Goal: Information Seeking & Learning: Learn about a topic

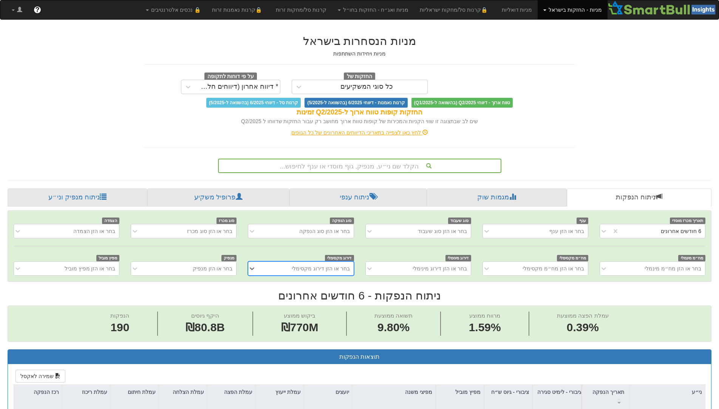
click at [394, 168] on div "הקלד שם ני״ע, מנפיק, גוף מוסדי או ענף לחיפוש..." at bounding box center [360, 165] width 282 height 13
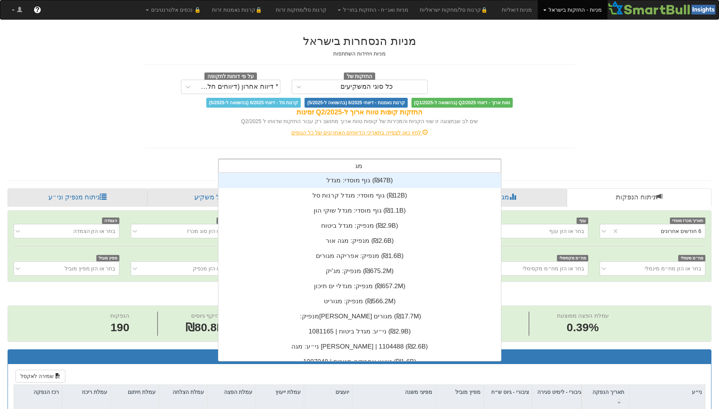
scroll to position [30, 0]
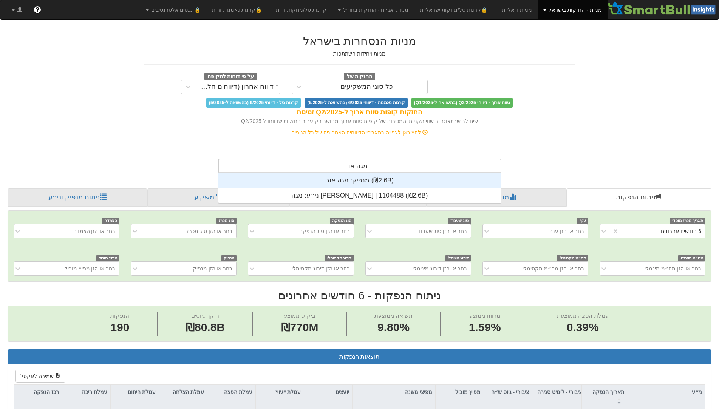
type input "מגה אור"
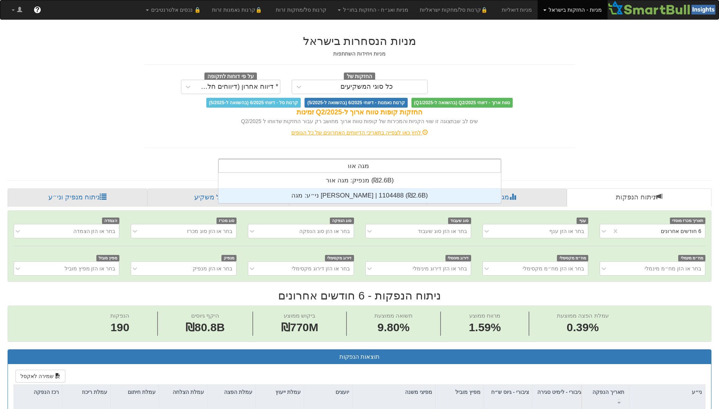
click at [382, 196] on div "ני״ע: ‏מגה [PERSON_NAME] | 1104488 ‎(₪2.6B)‎" at bounding box center [359, 195] width 282 height 15
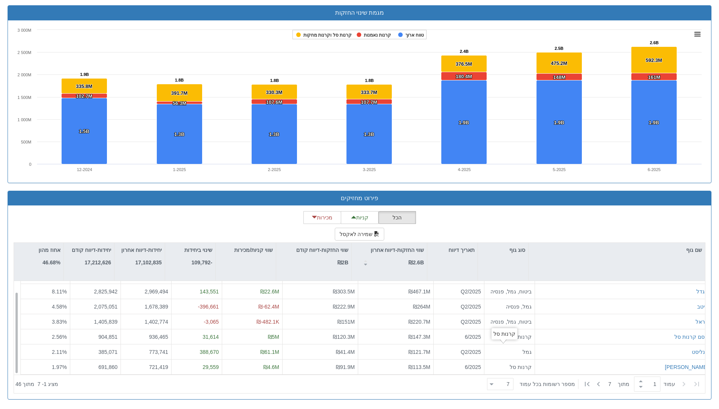
scroll to position [12, 0]
click at [595, 381] on icon at bounding box center [598, 384] width 9 height 9
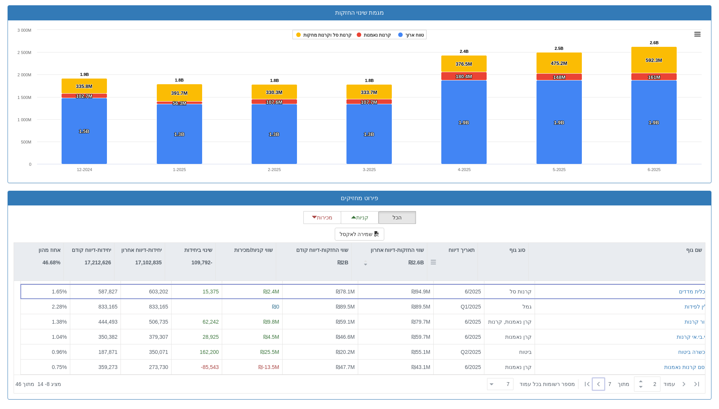
click at [464, 260] on div "תאריך דיווח" at bounding box center [452, 262] width 50 height 38
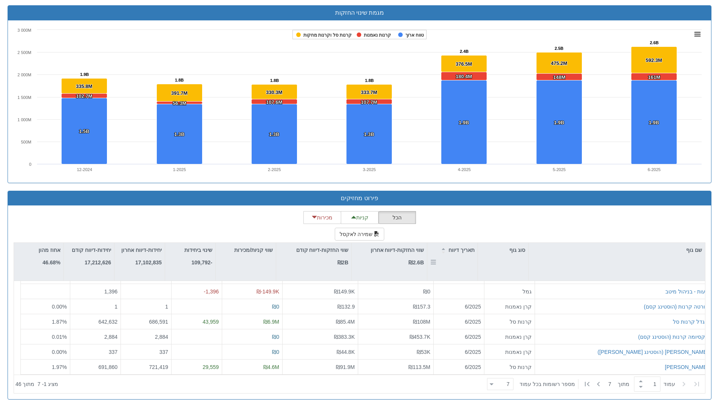
scroll to position [0, 0]
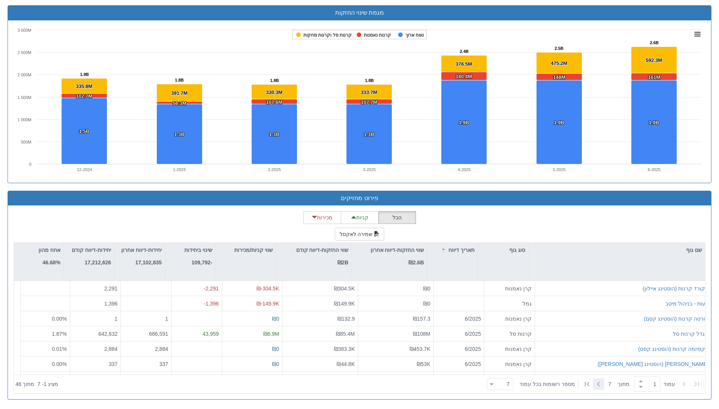
click at [596, 383] on icon at bounding box center [598, 384] width 9 height 9
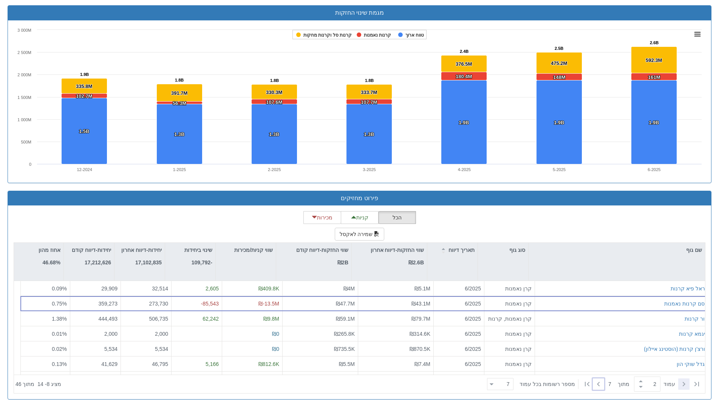
click at [682, 388] on icon at bounding box center [683, 384] width 9 height 9
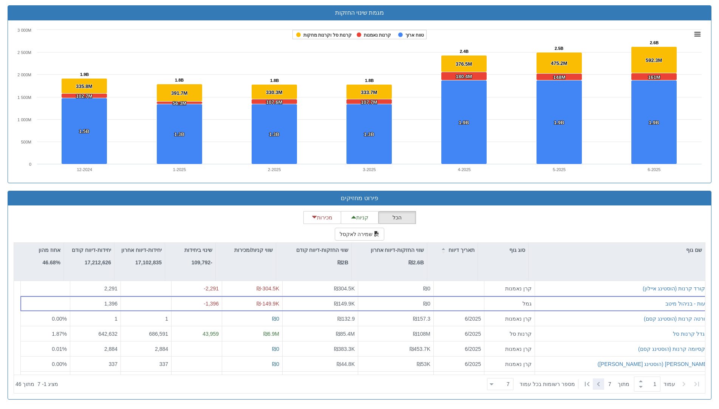
click at [600, 384] on icon at bounding box center [598, 384] width 9 height 9
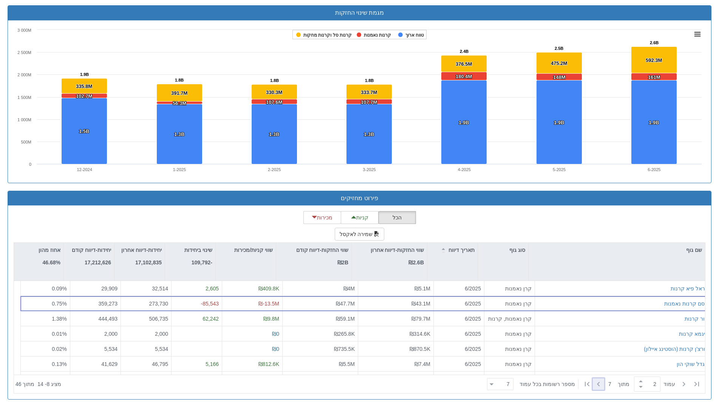
click at [600, 384] on icon at bounding box center [598, 384] width 9 height 9
type input "5"
